Goal: Task Accomplishment & Management: Complete application form

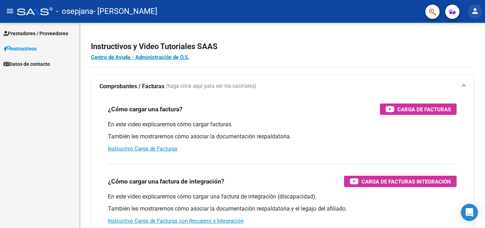
click at [472, 12] on mat-icon "person" at bounding box center [475, 11] width 9 height 9
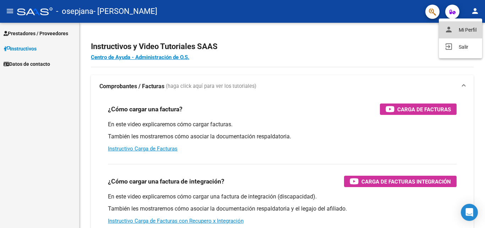
click at [459, 26] on button "person Mi Perfil" at bounding box center [460, 29] width 43 height 17
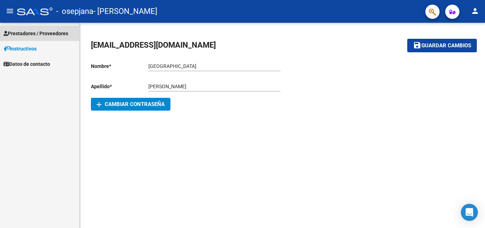
click at [26, 32] on span "Prestadores / Proveedores" at bounding box center [36, 33] width 65 height 8
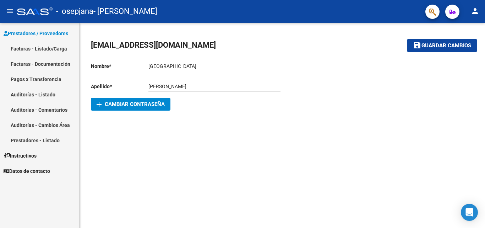
click at [28, 51] on link "Facturas - Listado/Carga" at bounding box center [39, 48] width 79 height 15
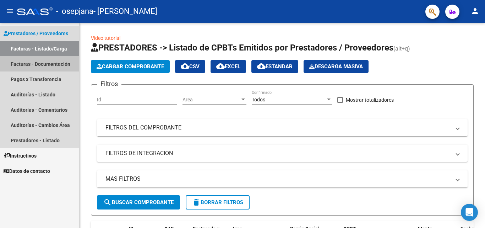
click at [34, 62] on link "Facturas - Documentación" at bounding box center [39, 63] width 79 height 15
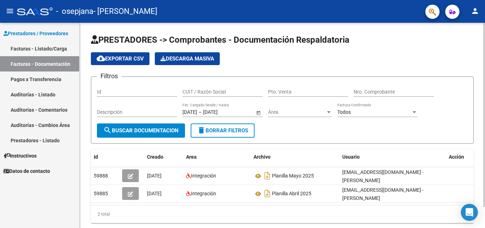
scroll to position [23, 0]
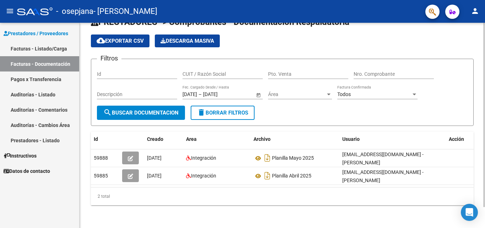
click at [485, 135] on div at bounding box center [484, 136] width 2 height 184
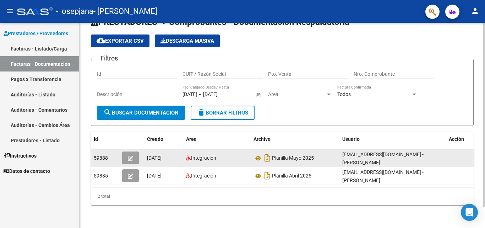
click at [129, 155] on icon "button" at bounding box center [130, 157] width 5 height 5
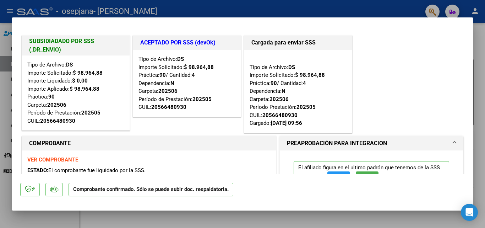
click at [485, 43] on div at bounding box center [242, 114] width 485 height 228
type input "$ 0,00"
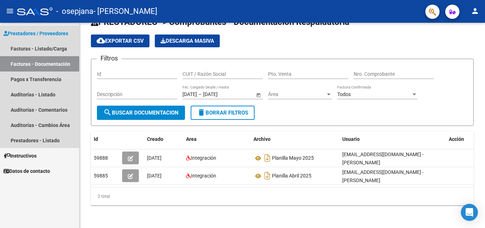
click at [37, 61] on link "Facturas - Documentación" at bounding box center [39, 63] width 79 height 15
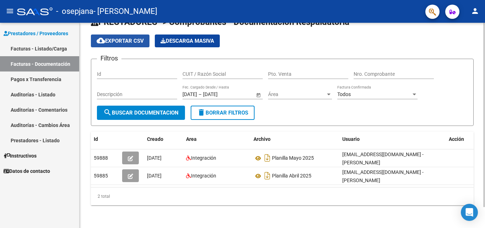
click at [112, 38] on span "cloud_download Exportar CSV" at bounding box center [120, 41] width 47 height 6
click at [212, 38] on span "Descarga Masiva" at bounding box center [187, 41] width 54 height 6
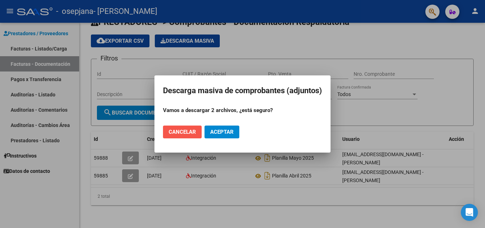
click at [179, 130] on span "Cancelar" at bounding box center [182, 131] width 27 height 6
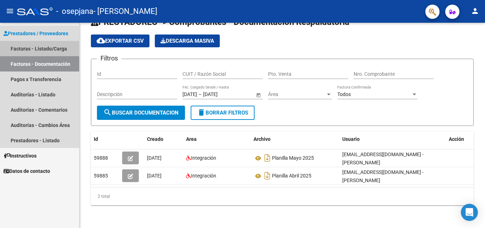
click at [42, 51] on link "Facturas - Listado/Carga" at bounding box center [39, 48] width 79 height 15
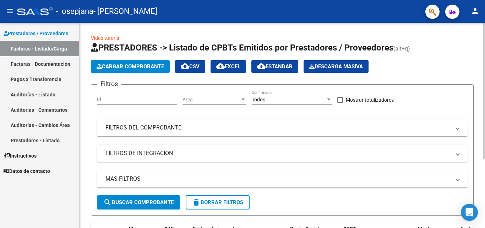
click at [154, 65] on span "Cargar Comprobante" at bounding box center [130, 66] width 67 height 6
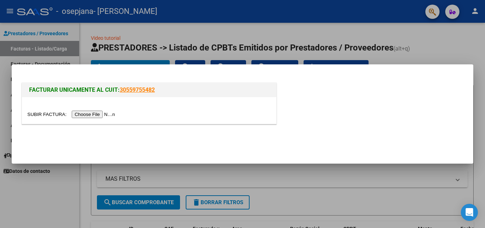
click at [91, 114] on input "file" at bounding box center [72, 113] width 90 height 7
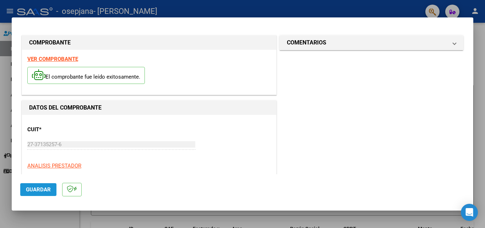
click at [47, 189] on span "Guardar" at bounding box center [38, 189] width 25 height 6
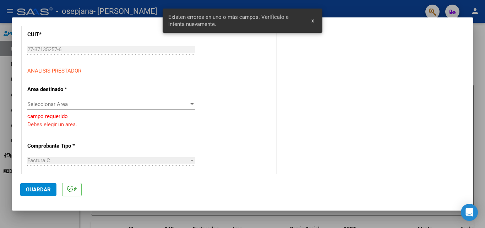
scroll to position [95, 0]
click at [95, 100] on span "Seleccionar Area" at bounding box center [108, 103] width 162 height 6
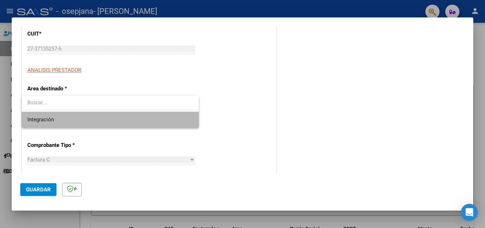
click at [91, 117] on span "Integración" at bounding box center [110, 119] width 166 height 16
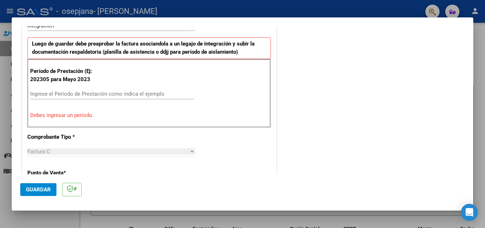
scroll to position [177, 0]
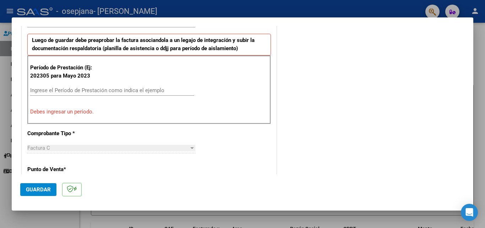
click at [122, 87] on div "Ingrese el Período de Prestación como indica el ejemplo" at bounding box center [112, 90] width 164 height 11
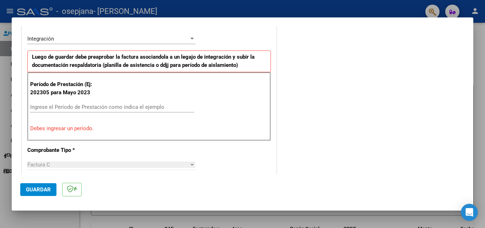
scroll to position [145, 0]
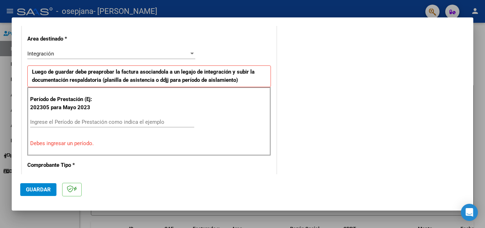
click at [145, 124] on input "Ingrese el Período de Prestación como indica el ejemplo" at bounding box center [112, 122] width 164 height 6
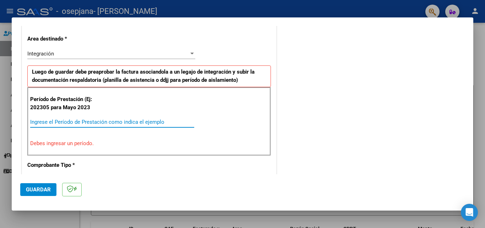
click at [145, 124] on input "Ingrese el Período de Prestación como indica el ejemplo" at bounding box center [112, 122] width 164 height 6
click at [143, 120] on input "Ingrese el Período de Prestación como indica el ejemplo" at bounding box center [112, 122] width 164 height 6
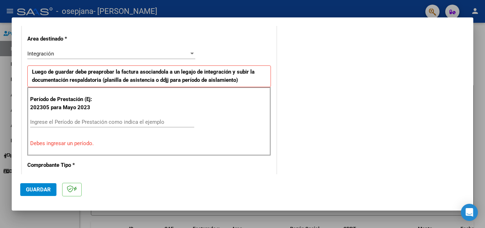
click at [78, 124] on input "Ingrese el Período de Prestación como indica el ejemplo" at bounding box center [112, 122] width 164 height 6
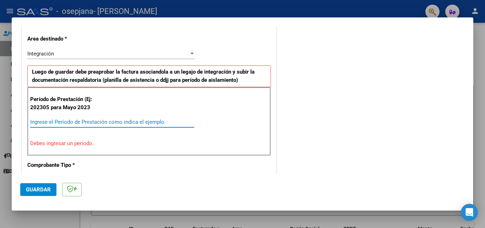
click at [78, 124] on input "Ingrese el Período de Prestación como indica el ejemplo" at bounding box center [112, 122] width 164 height 6
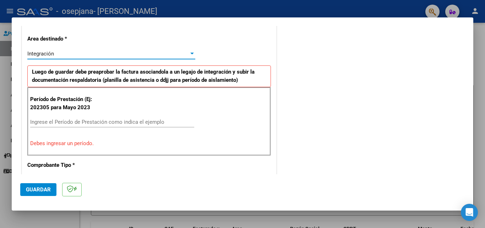
click at [189, 53] on div at bounding box center [192, 54] width 6 height 6
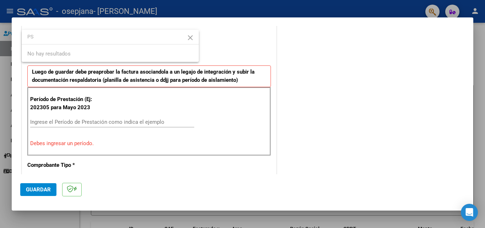
type input "P"
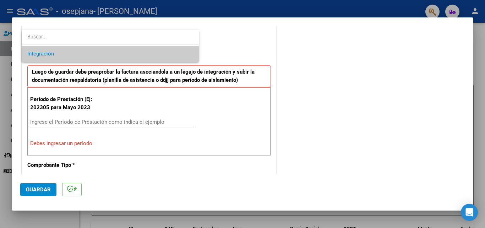
drag, startPoint x: 470, startPoint y: 88, endPoint x: 470, endPoint y: 79, distance: 9.6
click at [470, 79] on div at bounding box center [242, 114] width 485 height 228
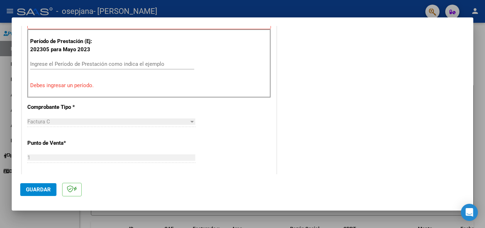
scroll to position [205, 0]
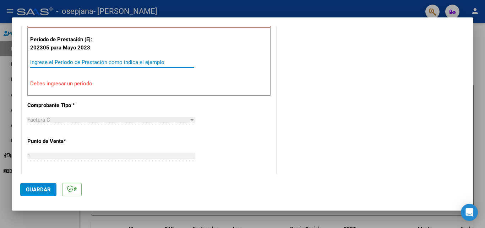
click at [177, 60] on input "Ingrese el Período de Prestación como indica el ejemplo" at bounding box center [112, 62] width 164 height 6
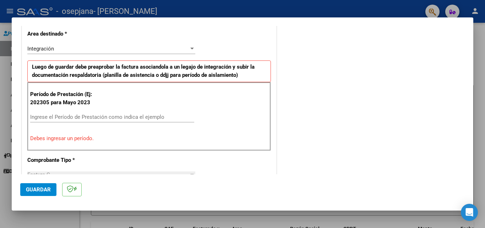
scroll to position [148, 0]
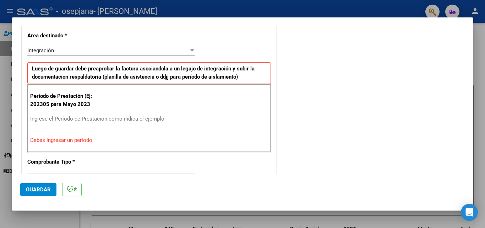
click at [225, 79] on strong "Luego de guardar debe preaprobar la factura asociandola a un legajo de integrac…" at bounding box center [143, 72] width 223 height 15
click at [175, 49] on div "Integración" at bounding box center [108, 50] width 162 height 6
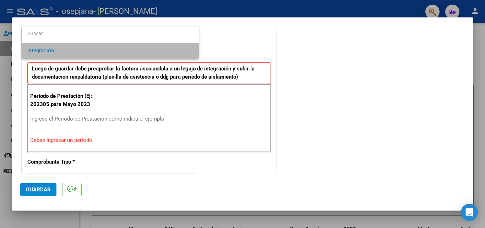
click at [175, 49] on span "Integración" at bounding box center [110, 51] width 166 height 16
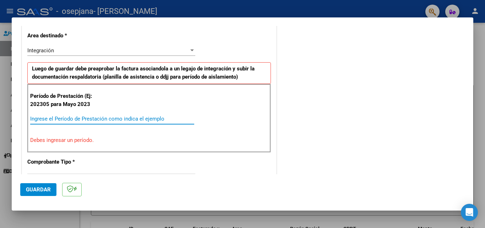
click at [87, 117] on input "Ingrese el Período de Prestación como indica el ejemplo" at bounding box center [112, 118] width 164 height 6
click at [48, 190] on span "Guardar" at bounding box center [38, 189] width 25 height 6
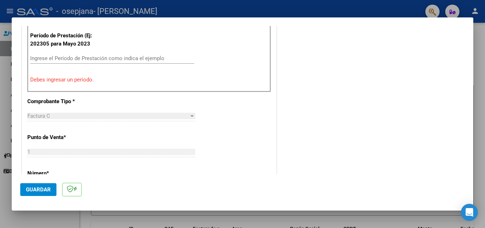
scroll to position [157, 0]
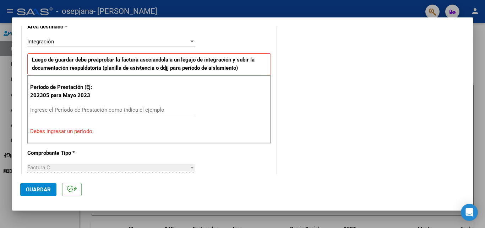
click at [163, 45] on div "Integración Seleccionar Area" at bounding box center [111, 41] width 168 height 11
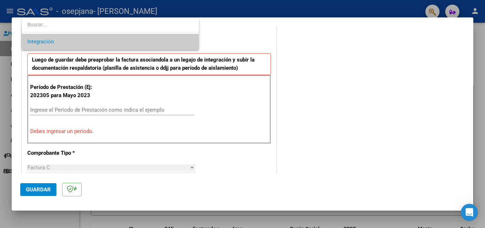
click at [133, 113] on div at bounding box center [242, 114] width 485 height 228
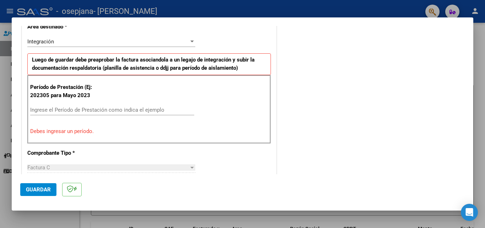
click at [83, 131] on p "Debes ingresar un período." at bounding box center [149, 131] width 238 height 8
click at [76, 108] on input "Ingrese el Período de Prestación como indica el ejemplo" at bounding box center [112, 109] width 164 height 6
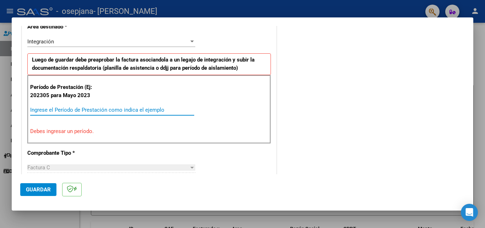
paste input "2025"
type input "2"
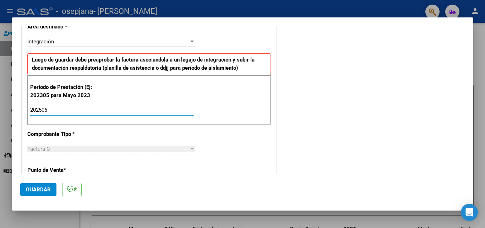
type input "202506"
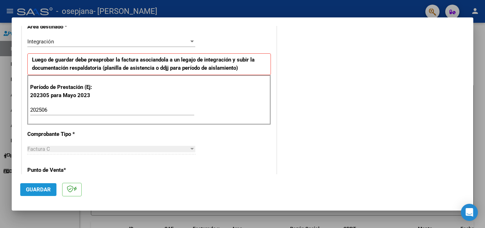
click at [43, 189] on span "Guardar" at bounding box center [38, 189] width 25 height 6
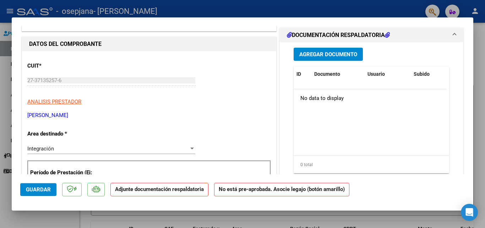
scroll to position [27, 0]
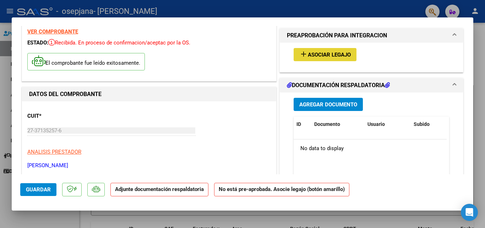
click at [342, 60] on button "add Asociar Legajo" at bounding box center [325, 54] width 63 height 13
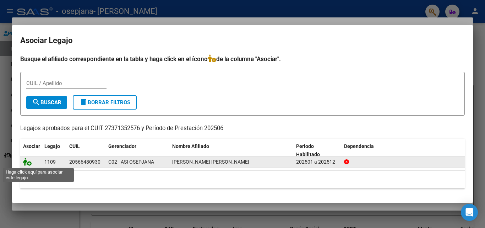
click at [27, 161] on icon at bounding box center [27, 162] width 9 height 8
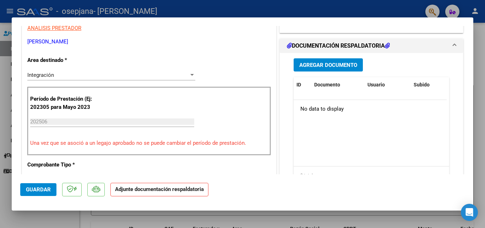
scroll to position [149, 0]
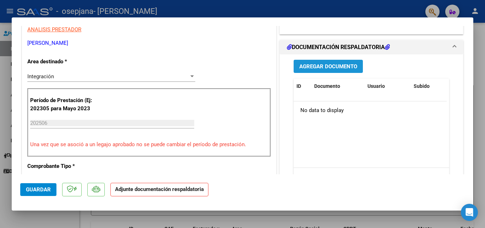
click at [326, 70] on span "Agregar Documento" at bounding box center [328, 66] width 58 height 6
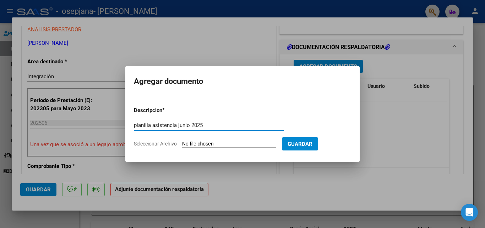
type input "planilla asistencia junio 2025"
click at [232, 141] on input "Seleccionar Archivo" at bounding box center [229, 144] width 94 height 7
type input "C:\fakepath\Adobe Scan [DATE].pdf"
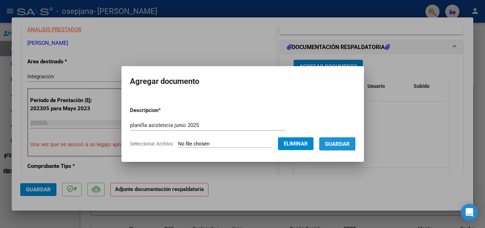
click at [327, 144] on span "Guardar" at bounding box center [337, 144] width 25 height 6
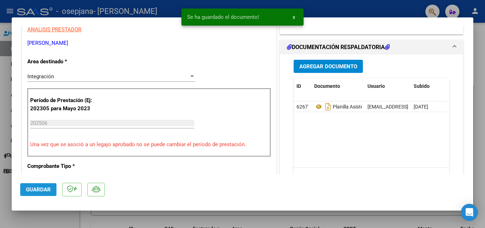
click at [39, 191] on span "Guardar" at bounding box center [38, 189] width 25 height 6
click at [37, 187] on span "Guardar" at bounding box center [38, 189] width 25 height 6
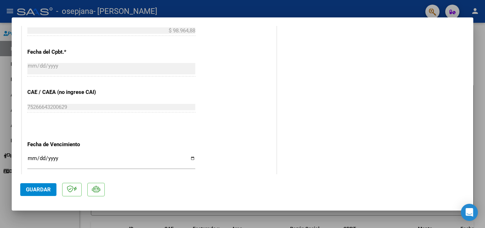
scroll to position [487, 0]
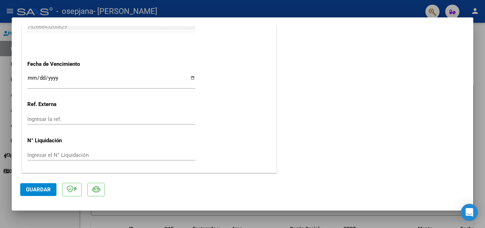
click at [46, 188] on span "Guardar" at bounding box center [38, 189] width 25 height 6
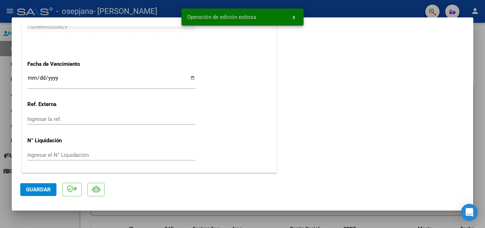
click at [480, 102] on div at bounding box center [242, 114] width 485 height 228
type input "$ 0,00"
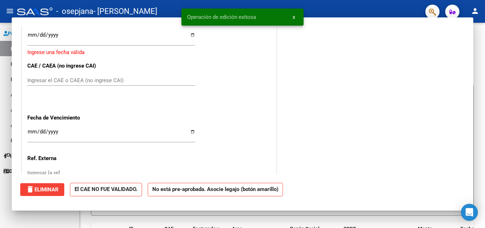
scroll to position [541, 0]
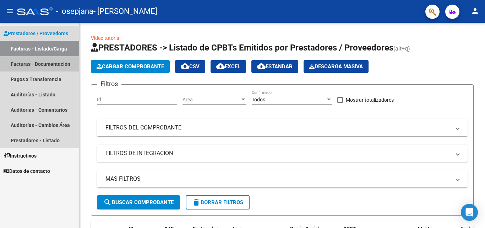
click at [51, 70] on link "Facturas - Documentación" at bounding box center [39, 63] width 79 height 15
